Goal: Task Accomplishment & Management: Complete application form

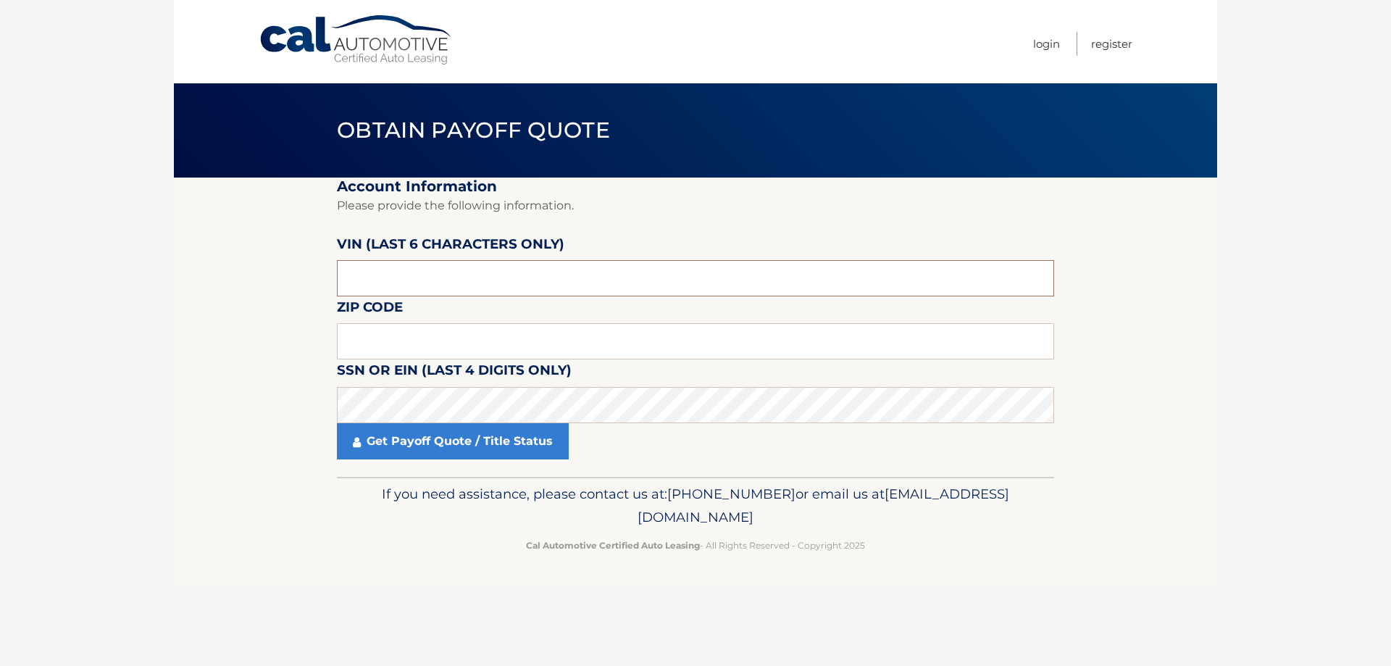
click at [373, 282] on input "text" at bounding box center [695, 278] width 717 height 36
paste input "552377"
type input "552377"
click at [395, 602] on div "Cal Automotive Menu Login Register Obtain Payoff Quote ×" at bounding box center [696, 333] width 1044 height 666
click at [348, 320] on label "Zip Code" at bounding box center [370, 309] width 66 height 27
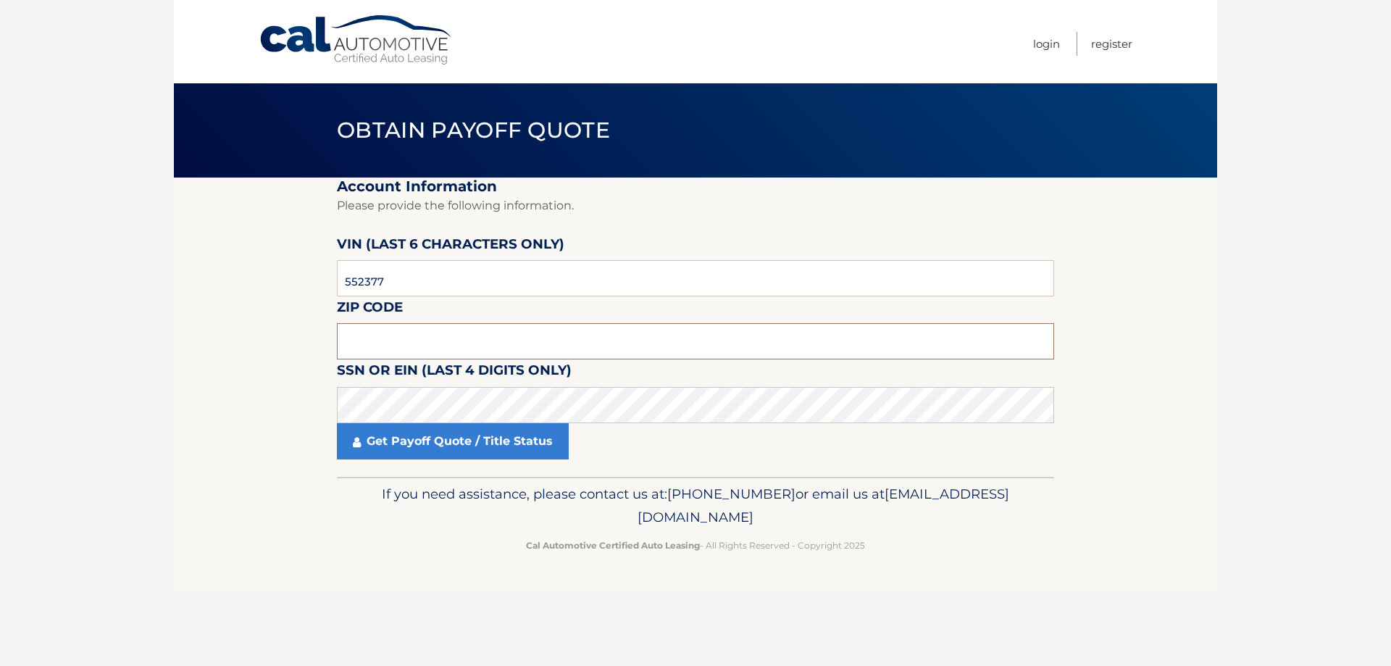
click at [361, 347] on input "text" at bounding box center [695, 341] width 717 height 36
type input "11577"
click button "For Originating Dealer" at bounding box center [0, 0] width 0 height 0
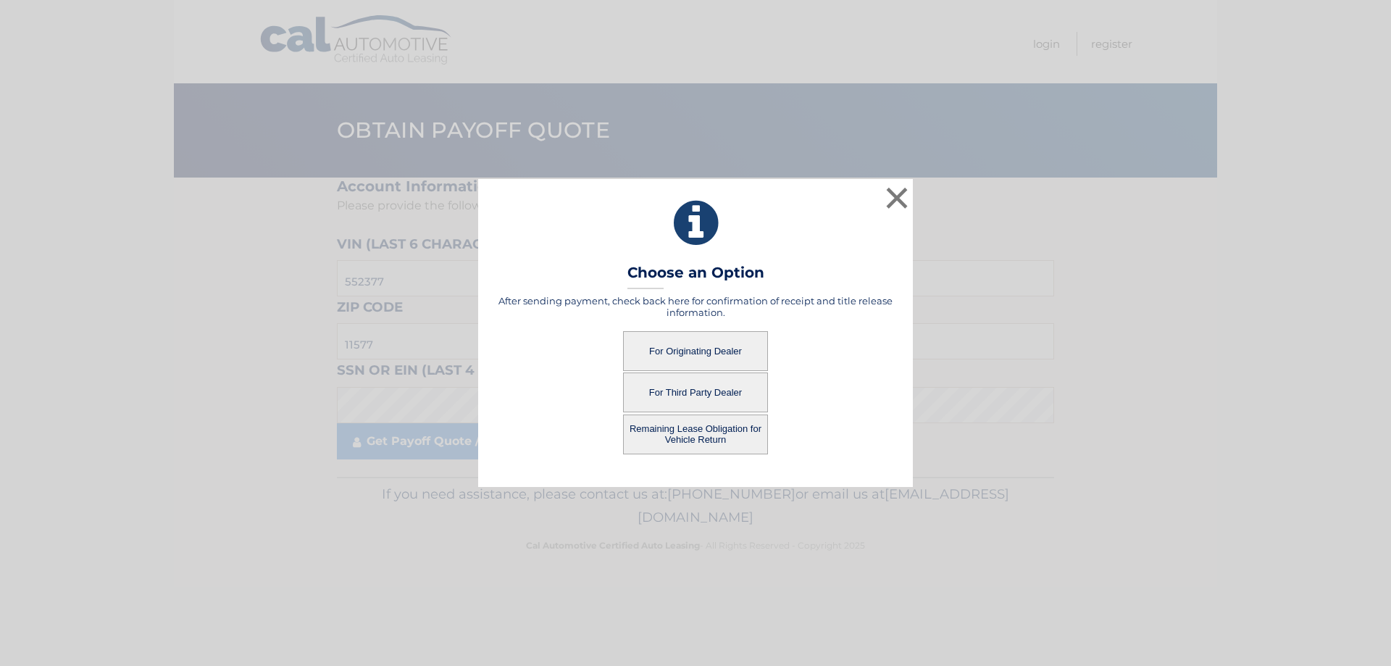
click at [704, 345] on button "For Originating Dealer" at bounding box center [695, 351] width 145 height 40
click at [707, 345] on button "For Originating Dealer" at bounding box center [695, 351] width 145 height 40
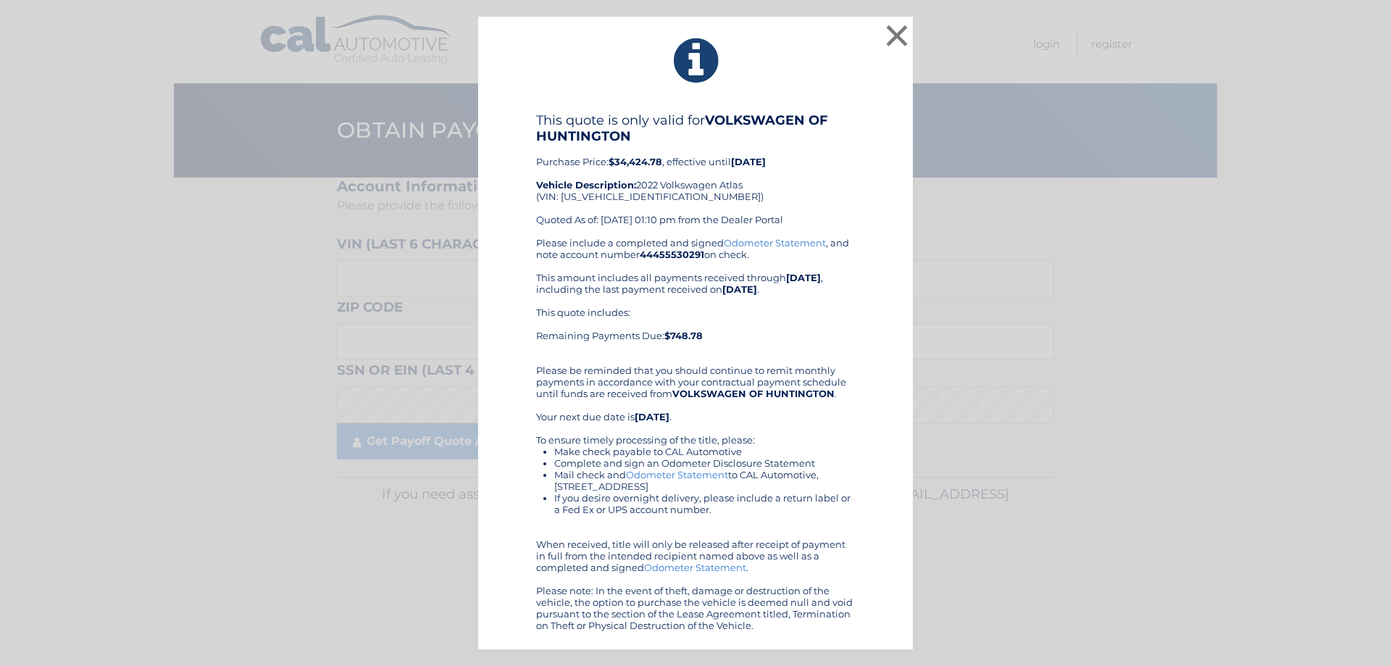
click at [891, 407] on div "This quote is only valid for VOLKSWAGEN OF HUNTINGTON Purchase Price: $34,424.7…" at bounding box center [695, 371] width 399 height 519
click at [811, 433] on div "Please include a completed and signed Odometer Statement , and note account num…" at bounding box center [695, 434] width 319 height 394
click at [899, 30] on button "×" at bounding box center [897, 35] width 29 height 29
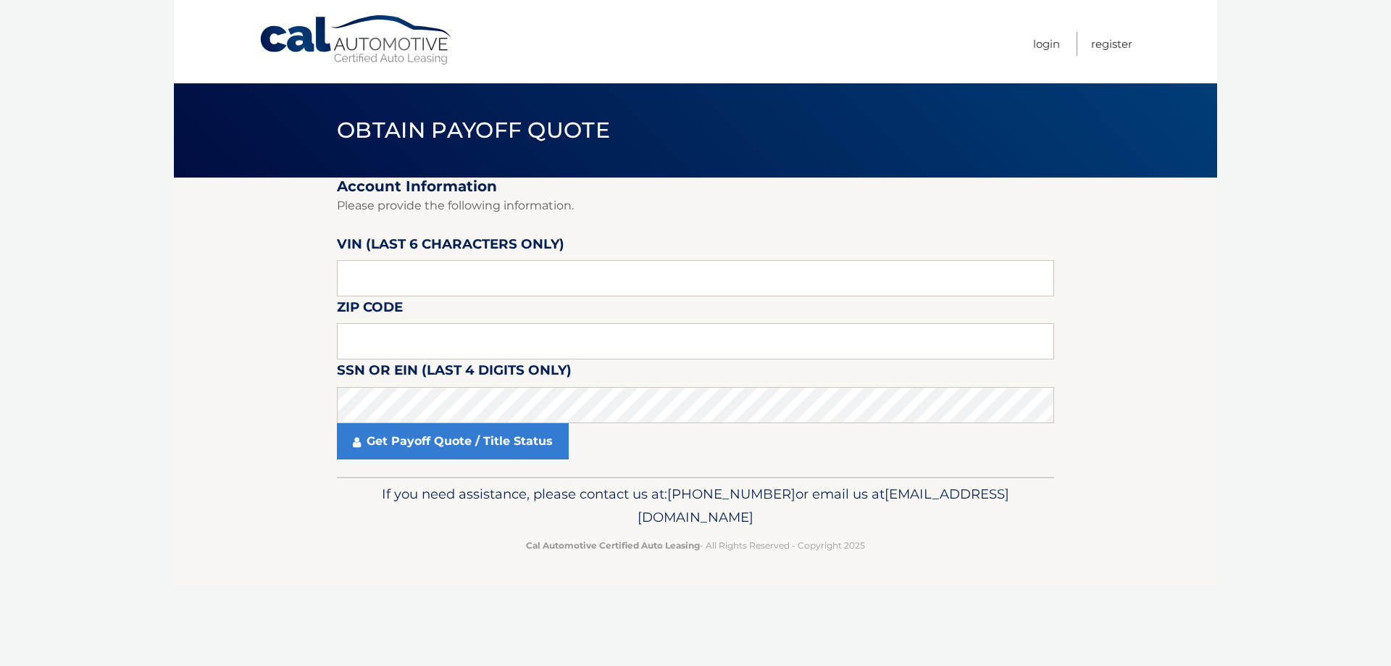
click at [1308, 354] on body "Cal Automotive Menu Login Register Obtain Payoff Quote" at bounding box center [695, 333] width 1391 height 666
